Goal: Information Seeking & Learning: Learn about a topic

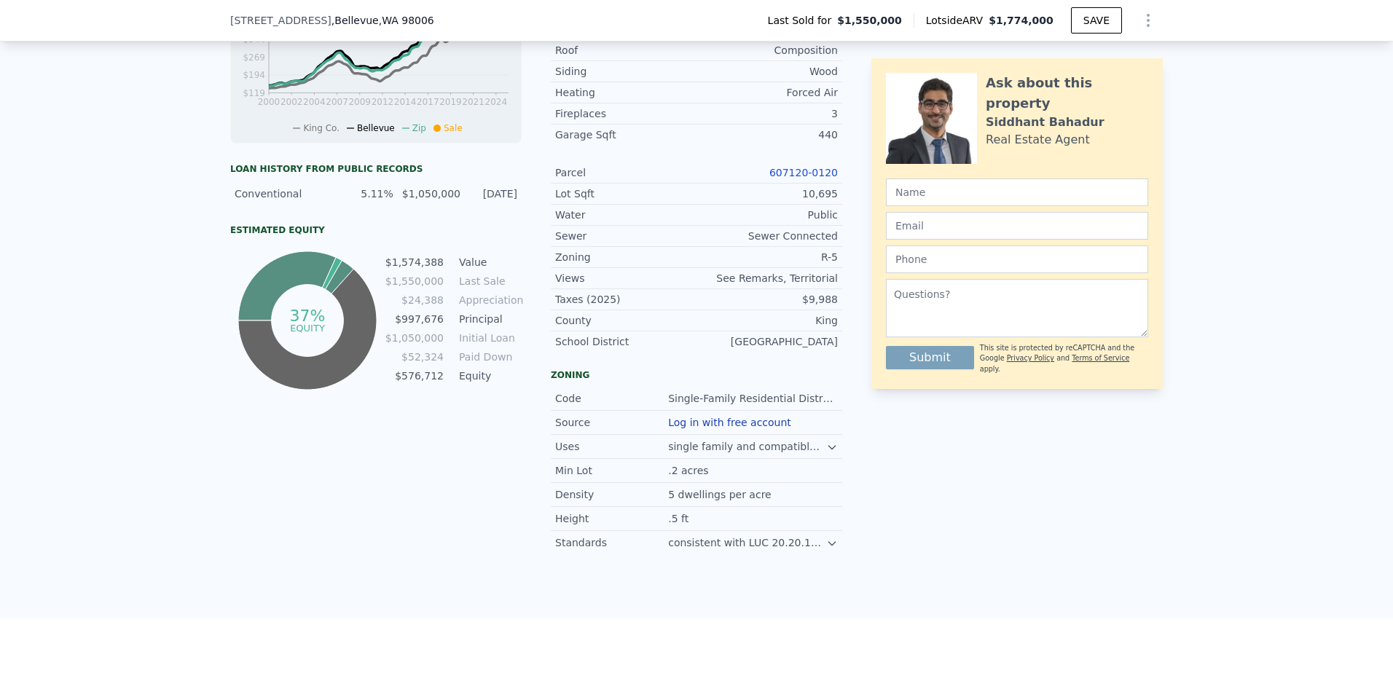
scroll to position [675, 0]
click at [829, 548] on icon at bounding box center [832, 542] width 12 height 12
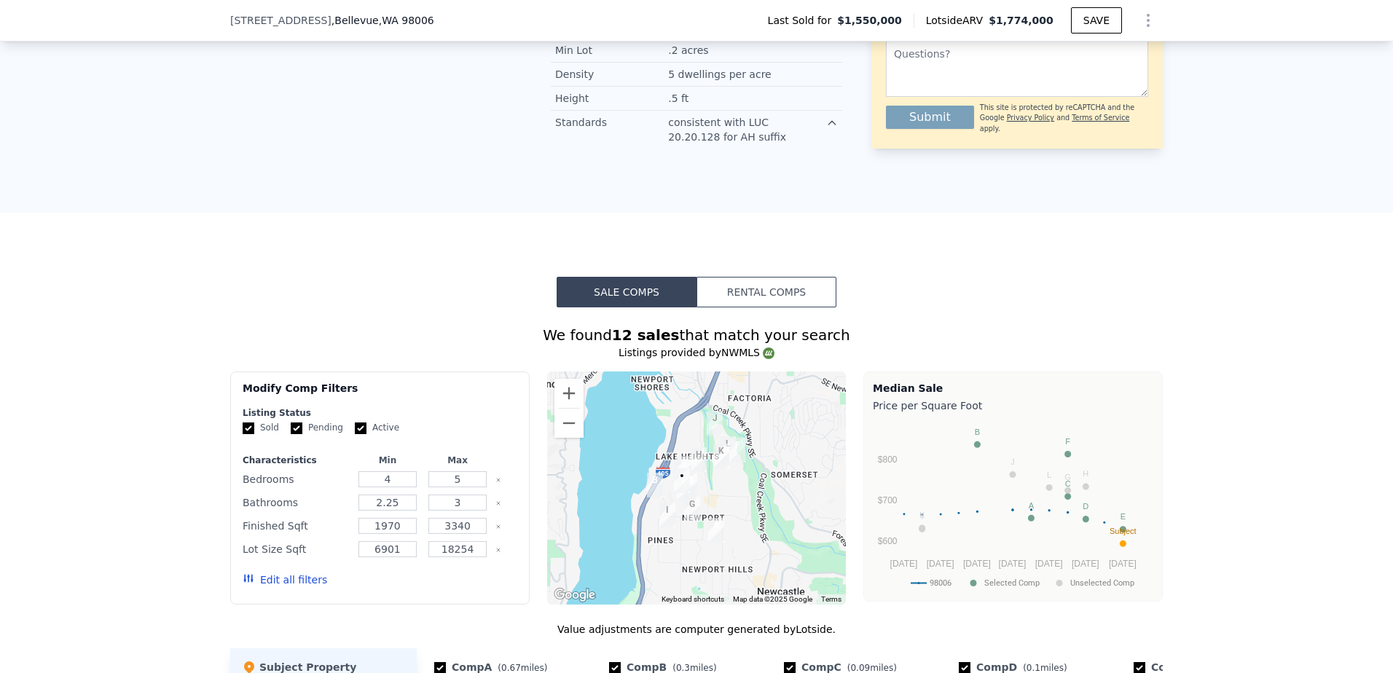
scroll to position [1099, 0]
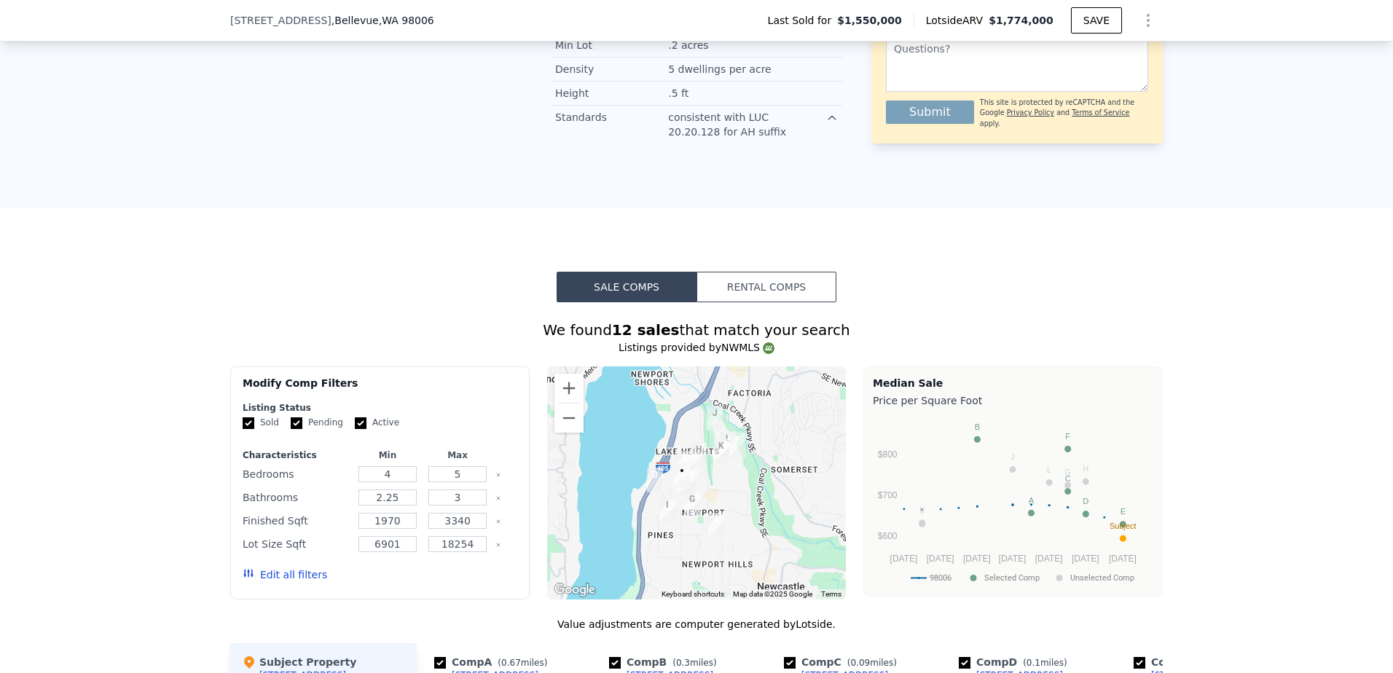
click at [775, 292] on button "Rental Comps" at bounding box center [766, 287] width 140 height 31
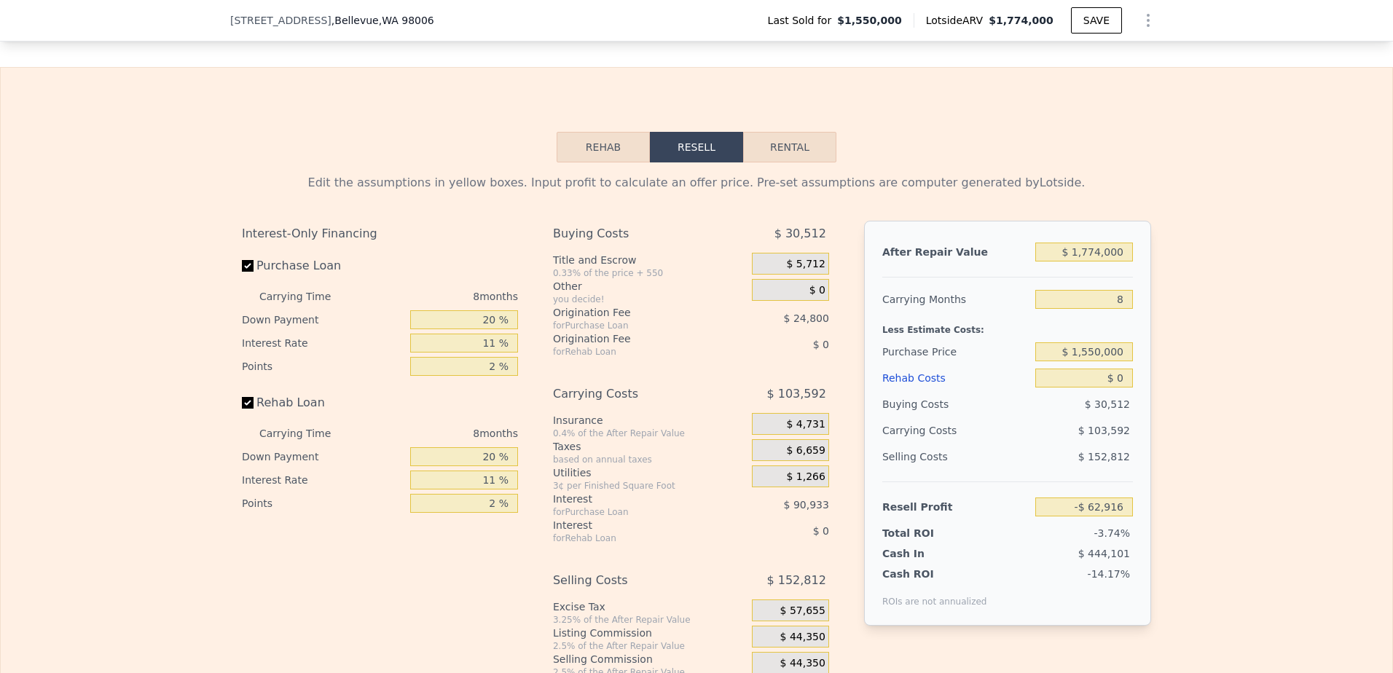
scroll to position [2124, 0]
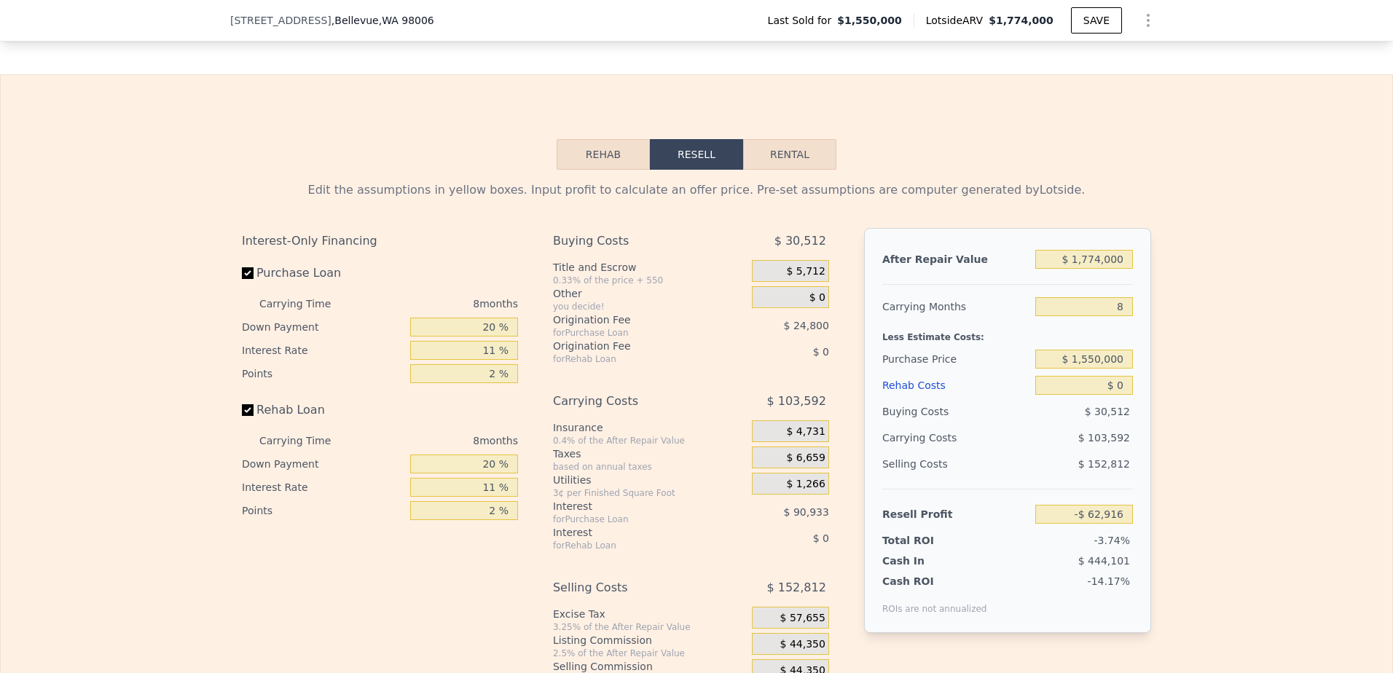
click at [803, 170] on button "Rental" at bounding box center [789, 154] width 93 height 31
select select "30"
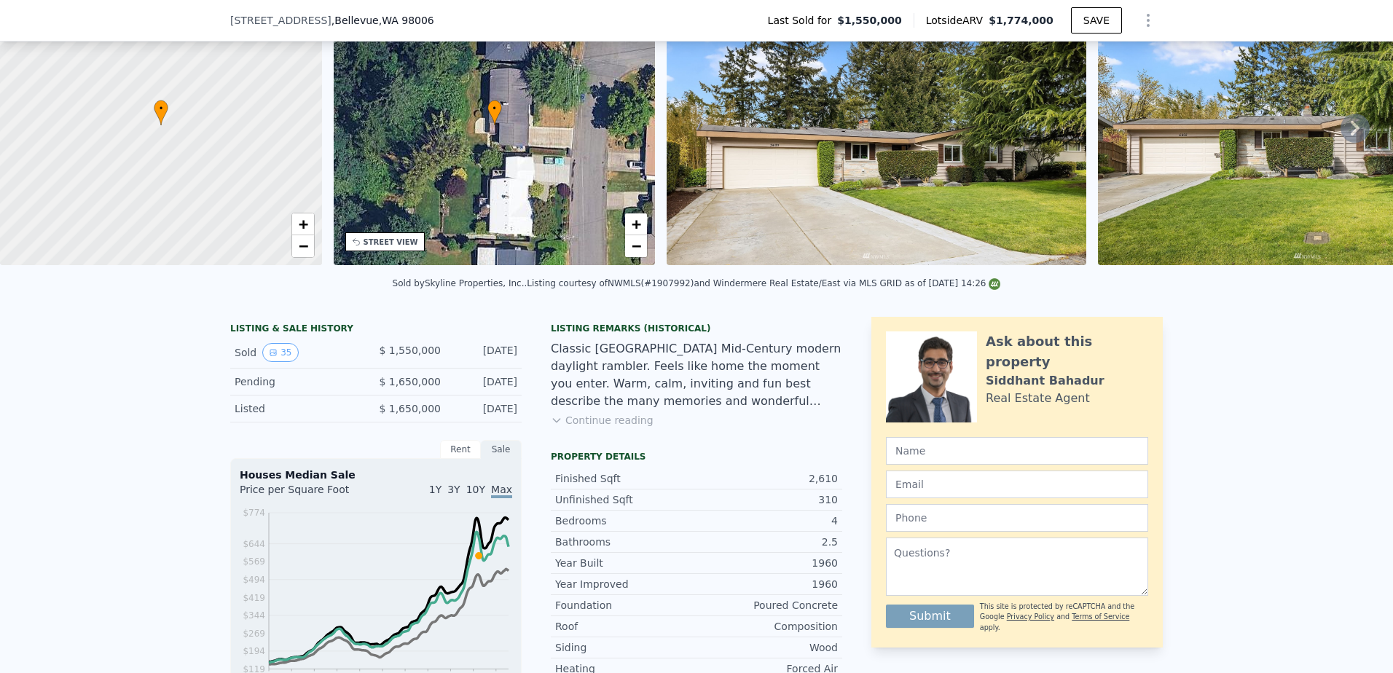
scroll to position [95, 0]
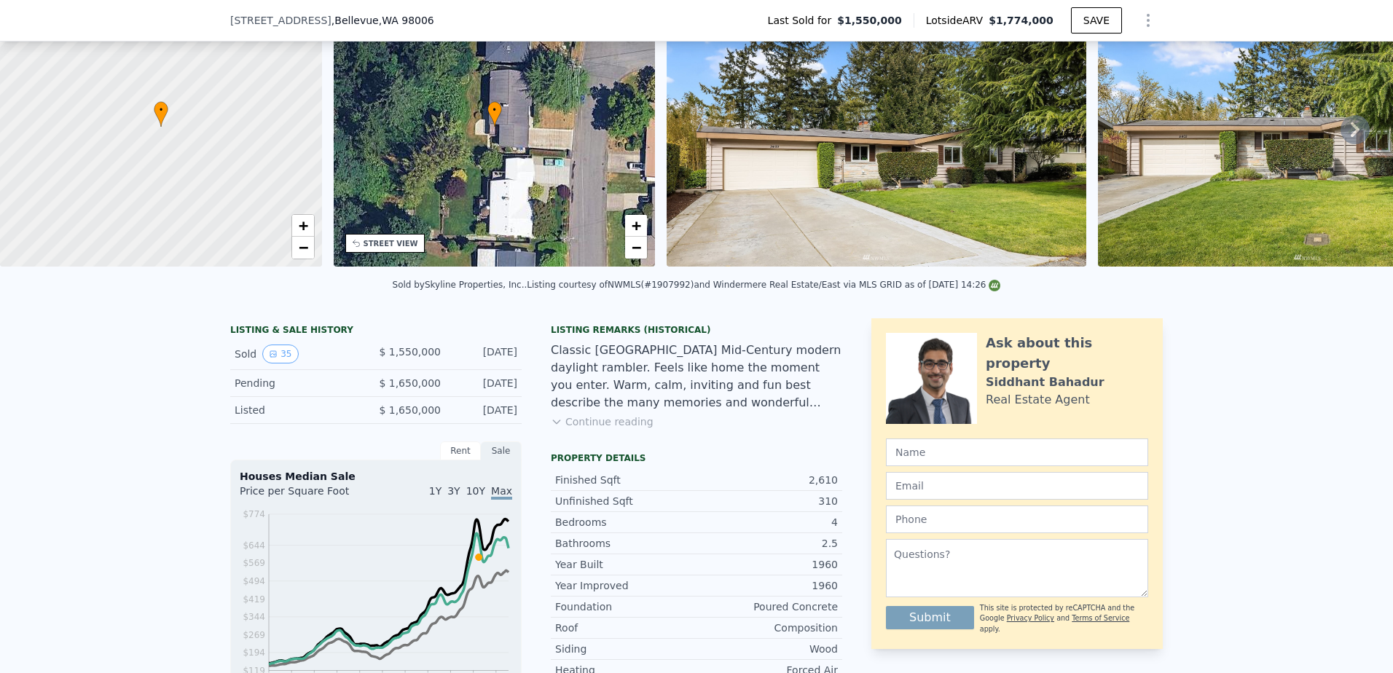
click at [1351, 130] on icon at bounding box center [1355, 129] width 9 height 15
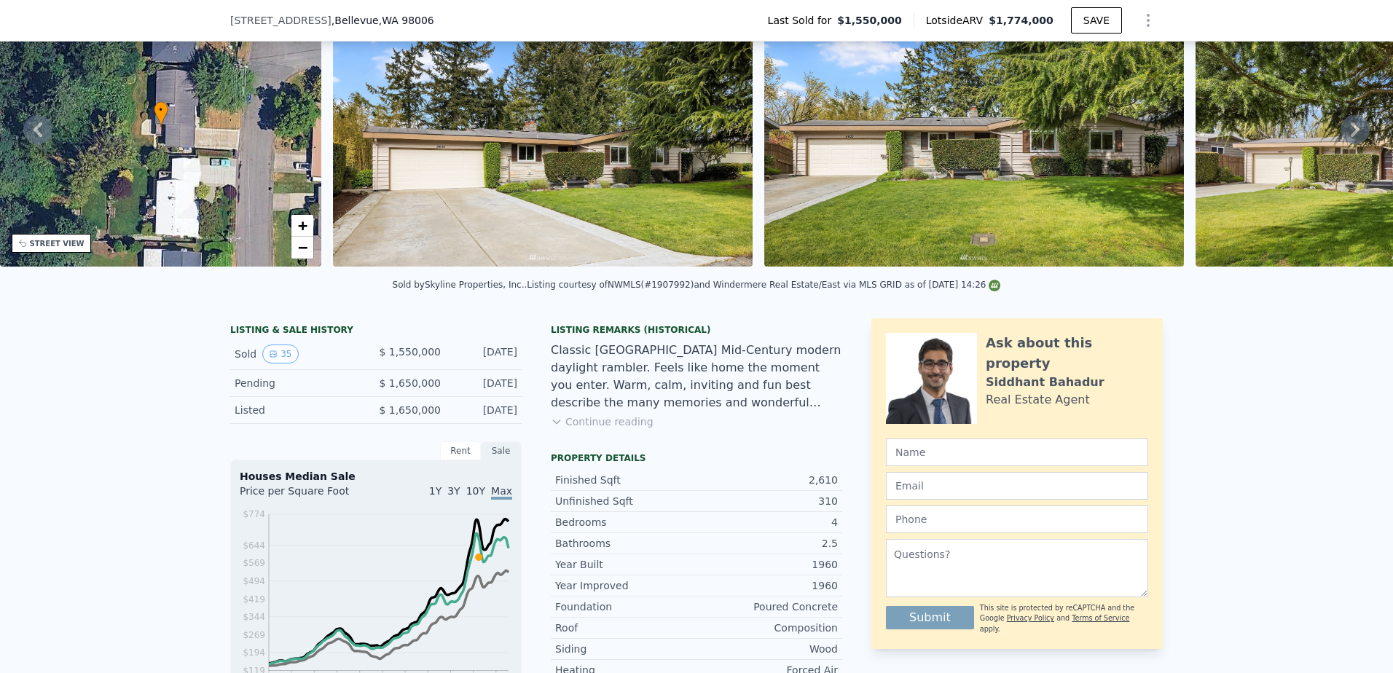
click at [1351, 130] on icon at bounding box center [1355, 129] width 9 height 15
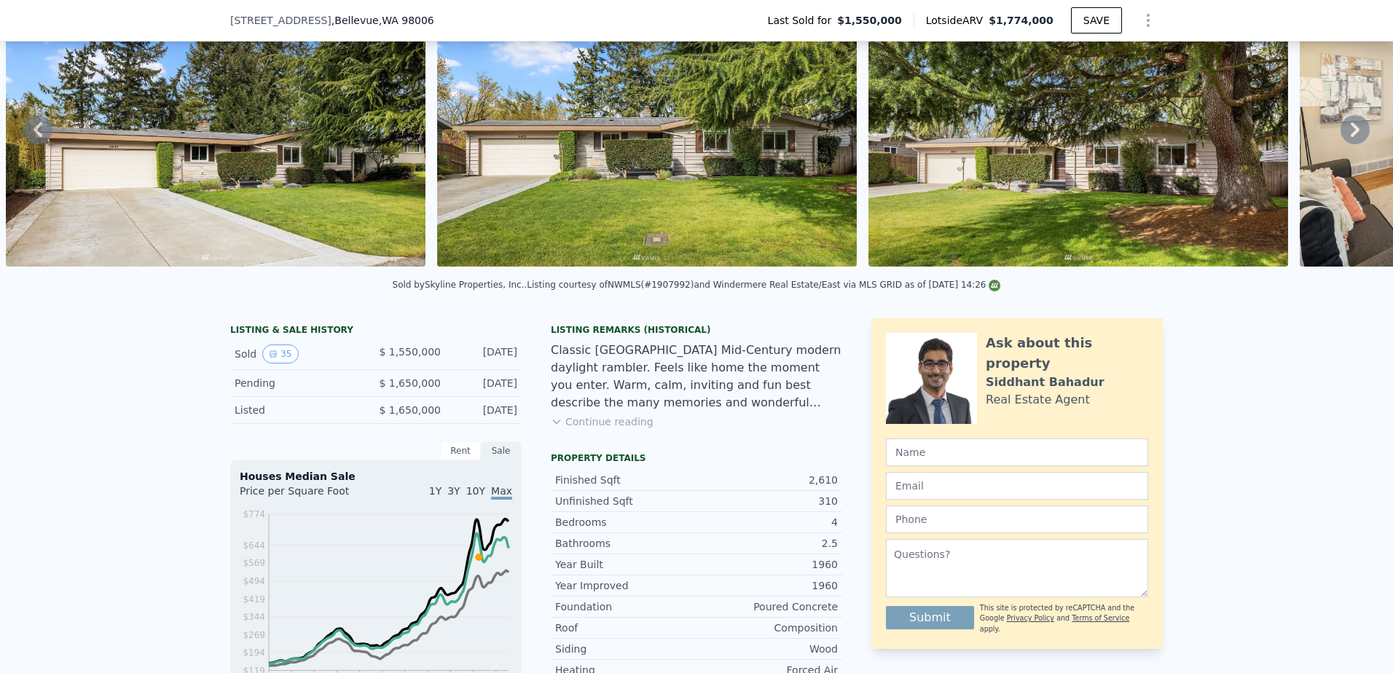
click at [1351, 130] on icon at bounding box center [1355, 129] width 9 height 15
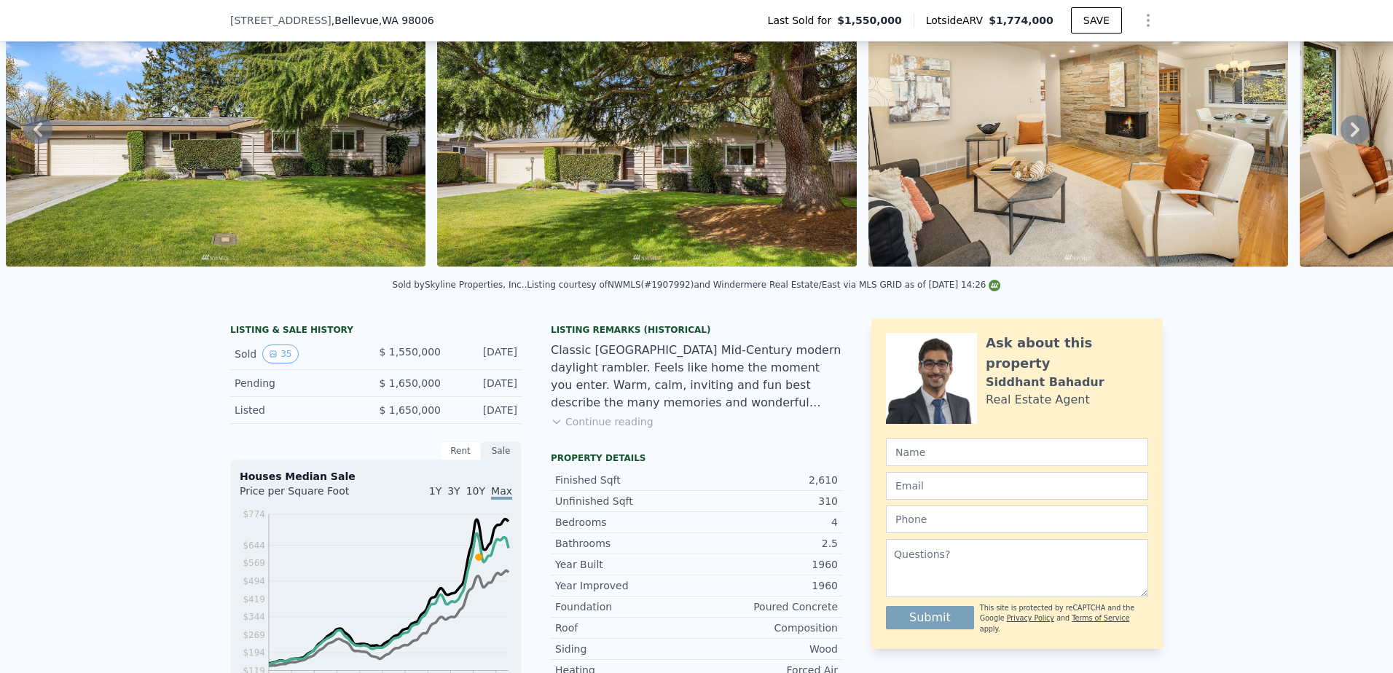
click at [1351, 130] on icon at bounding box center [1355, 129] width 9 height 15
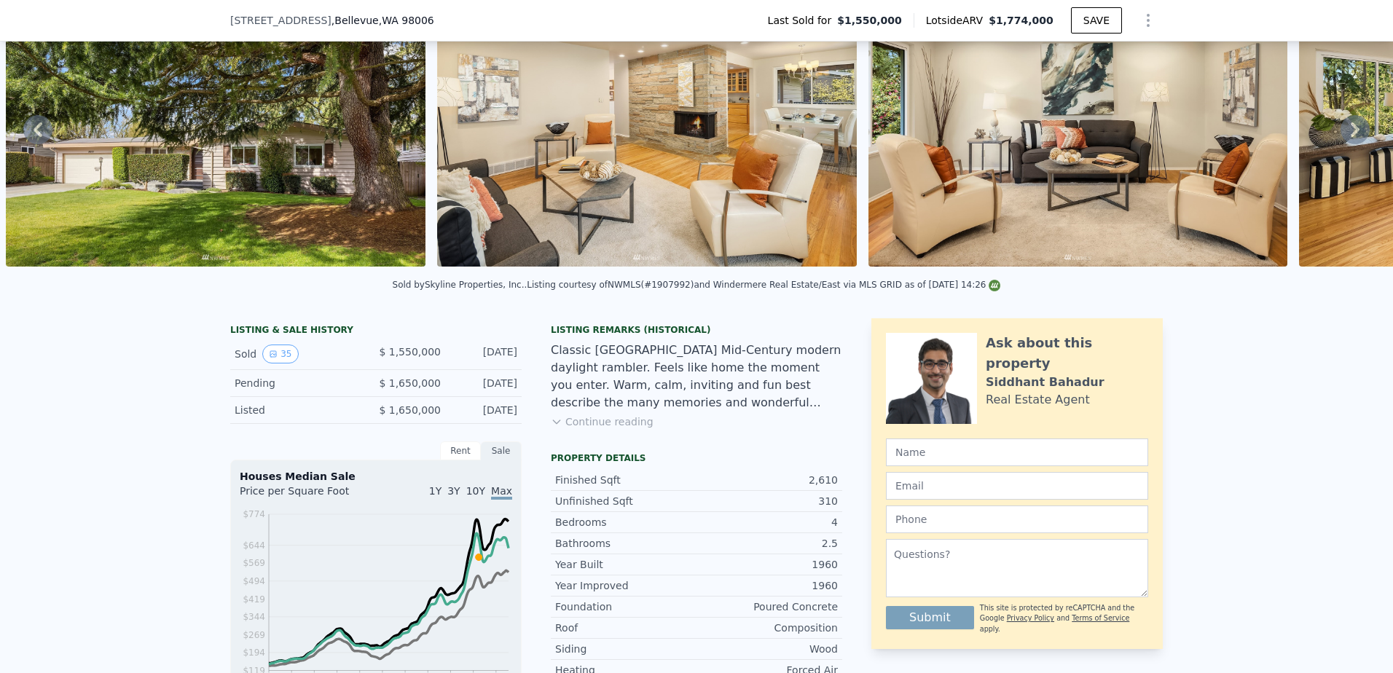
click at [1351, 130] on icon at bounding box center [1355, 129] width 9 height 15
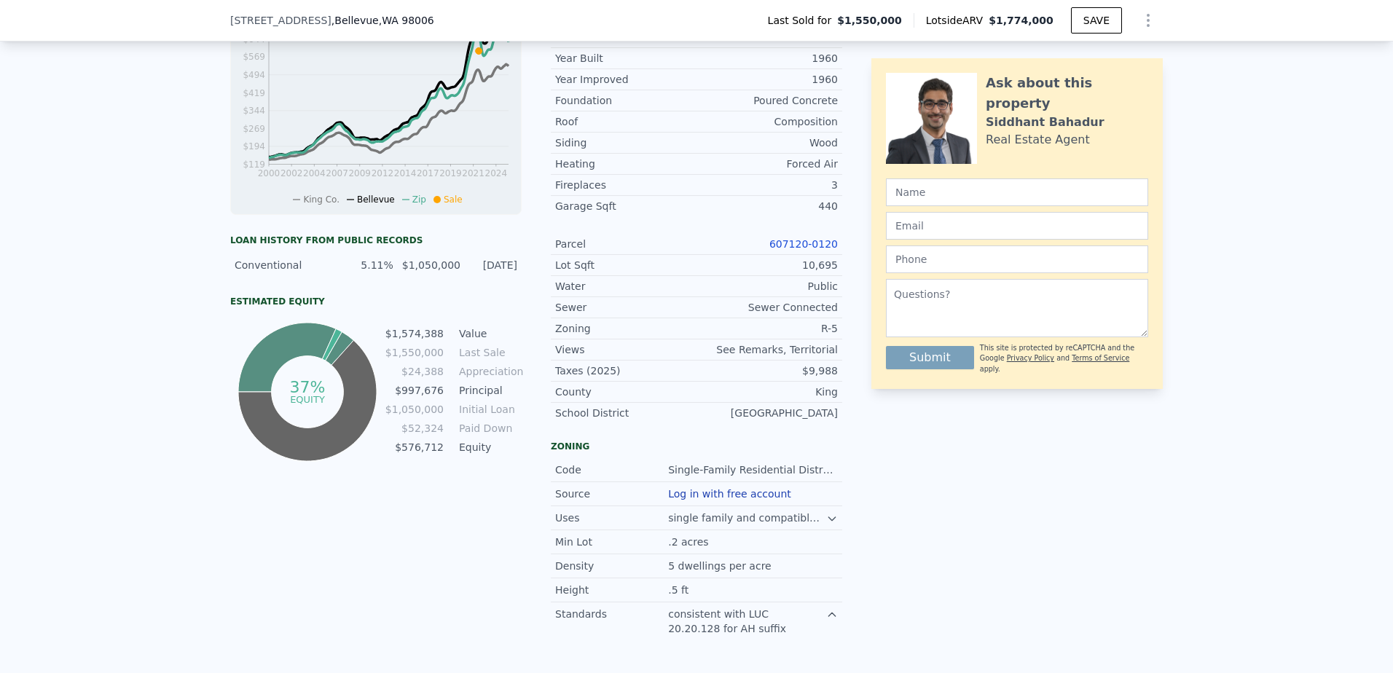
scroll to position [602, 0]
